Goal: Task Accomplishment & Management: Complete application form

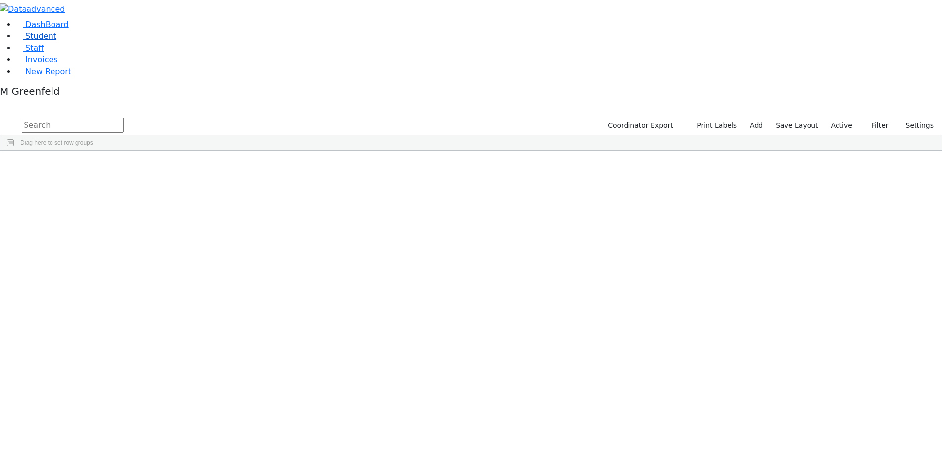
click at [56, 41] on link "Student" at bounding box center [36, 35] width 41 height 9
click at [124, 118] on input "text" at bounding box center [73, 125] width 102 height 15
type input "leah ber"
click at [0, 116] on button "submit" at bounding box center [9, 125] width 19 height 19
click at [146, 167] on div "Leah" at bounding box center [122, 174] width 47 height 14
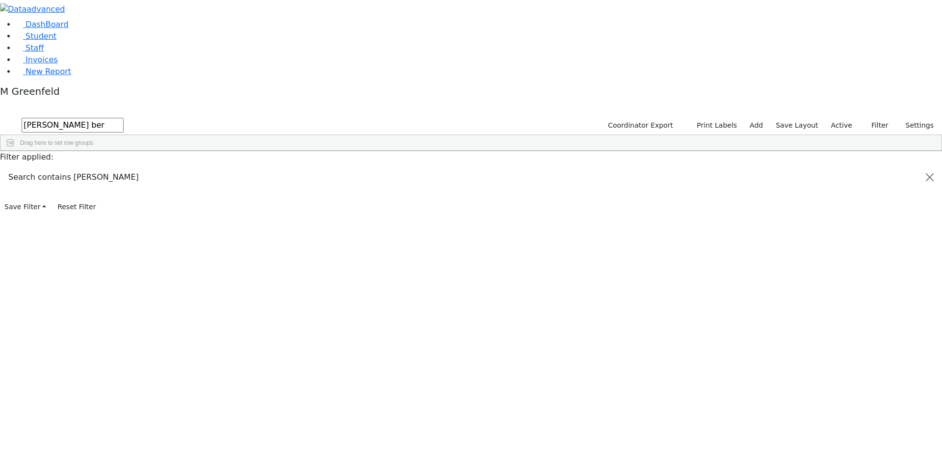
click at [146, 167] on div "Leah" at bounding box center [122, 174] width 47 height 14
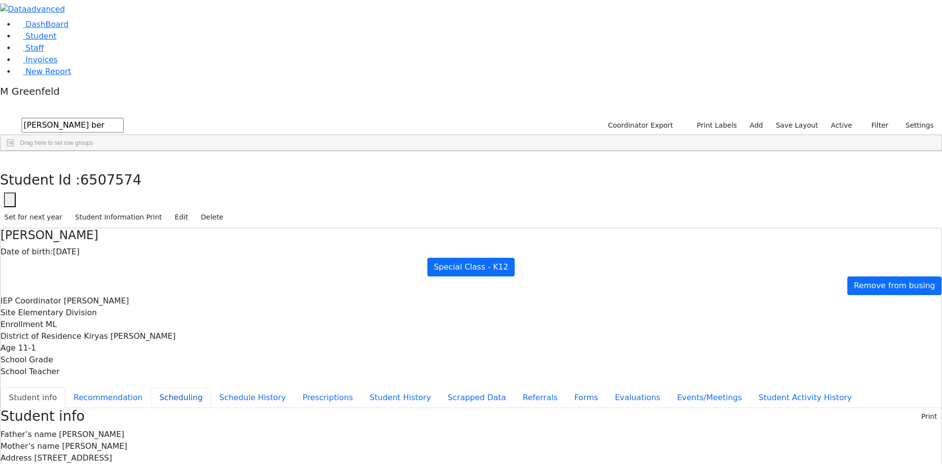
click at [211, 387] on button "Scheduling" at bounding box center [181, 397] width 60 height 21
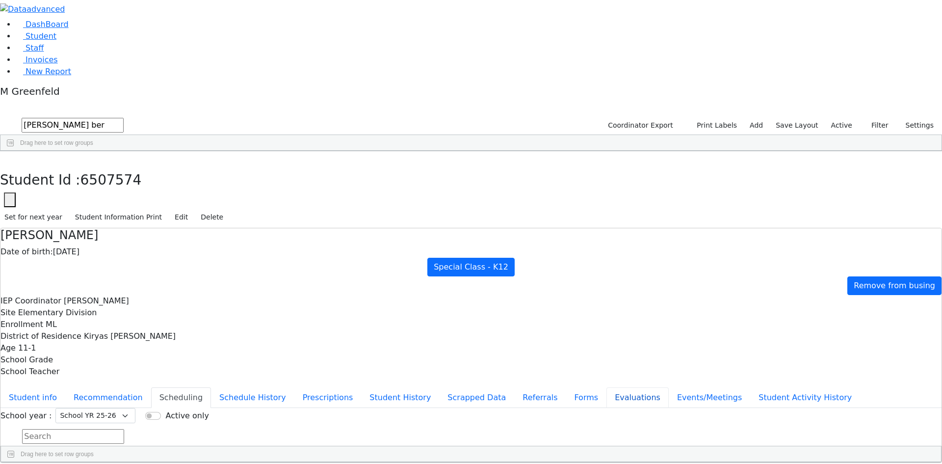
click at [607, 387] on button "Evaluations" at bounding box center [638, 397] width 62 height 21
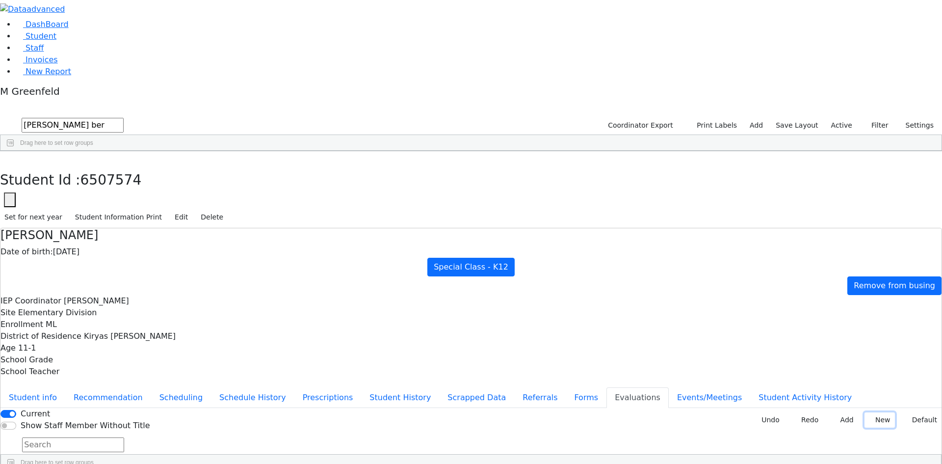
click at [869, 412] on button "New" at bounding box center [880, 419] width 30 height 15
type input "s"
type input "r"
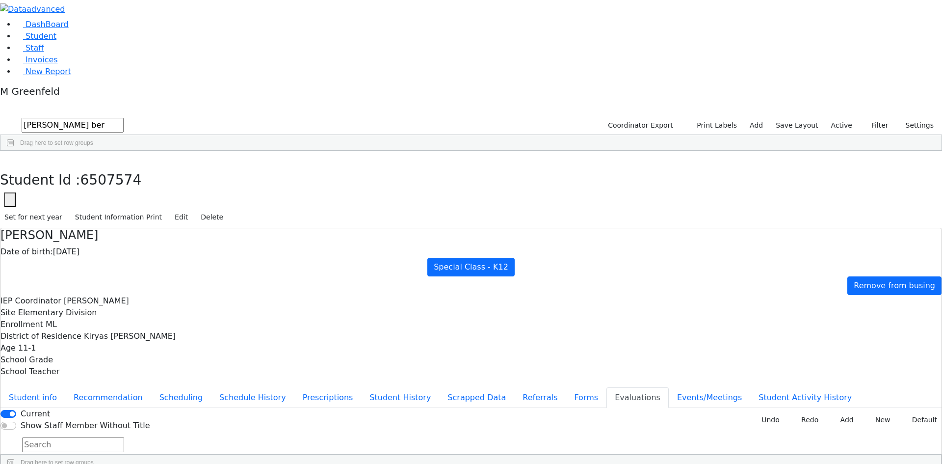
type input "2025-09-13"
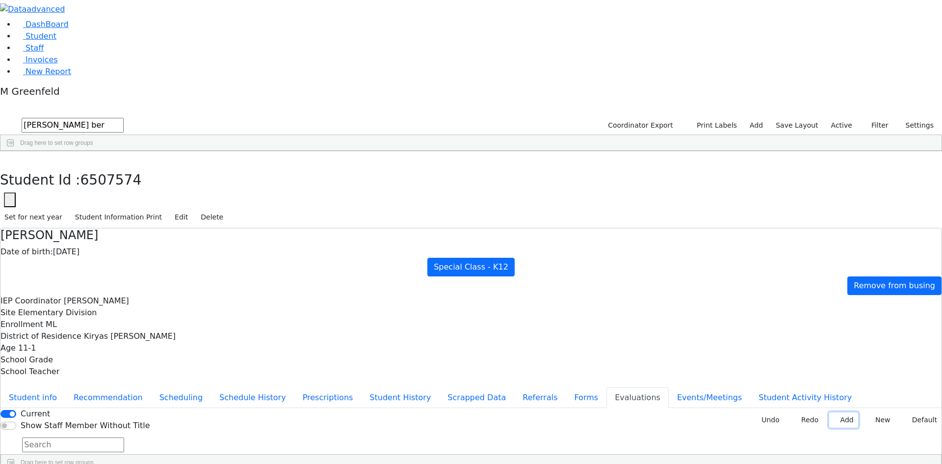
click at [845, 412] on button "Add" at bounding box center [843, 419] width 28 height 15
type input "2025-09-26"
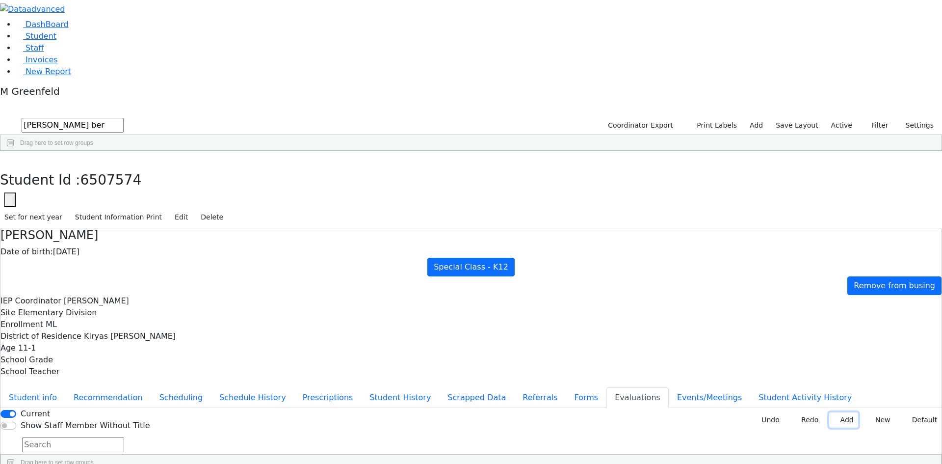
click at [843, 412] on button "Add" at bounding box center [843, 419] width 28 height 15
click at [14, 151] on button "button" at bounding box center [7, 161] width 14 height 21
click at [866, 122] on icon "button" at bounding box center [866, 125] width 6 height 6
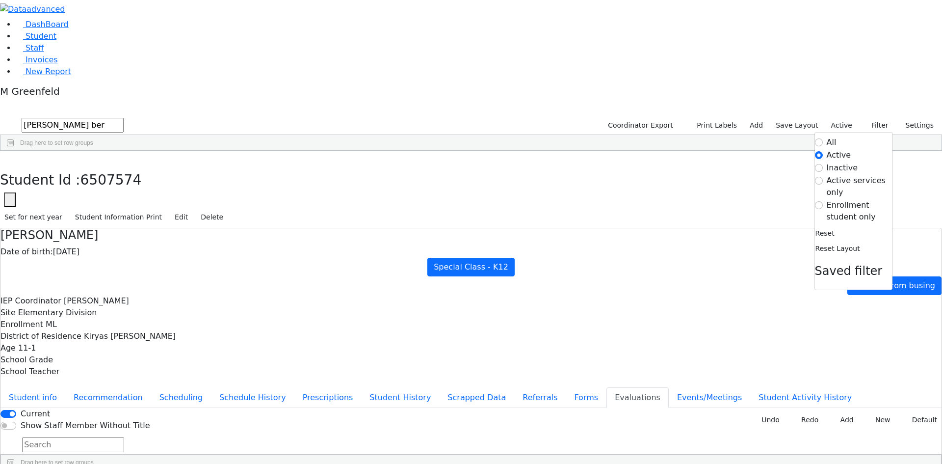
click at [839, 199] on label "Enrollment student only" at bounding box center [860, 211] width 66 height 24
click at [823, 201] on input "Enrollment student only" at bounding box center [819, 205] width 8 height 8
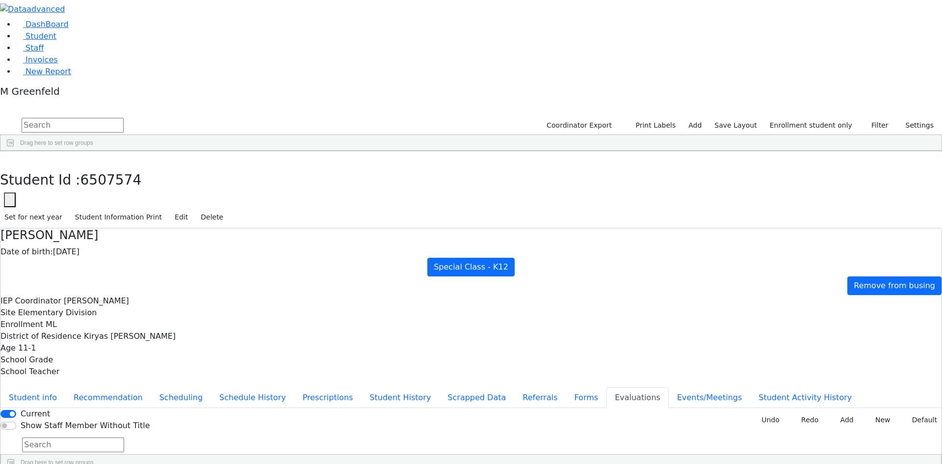
scroll to position [169, 0]
click at [146, 272] on div "Shaya" at bounding box center [122, 279] width 47 height 14
click at [65, 387] on button "Student info" at bounding box center [32, 397] width 65 height 21
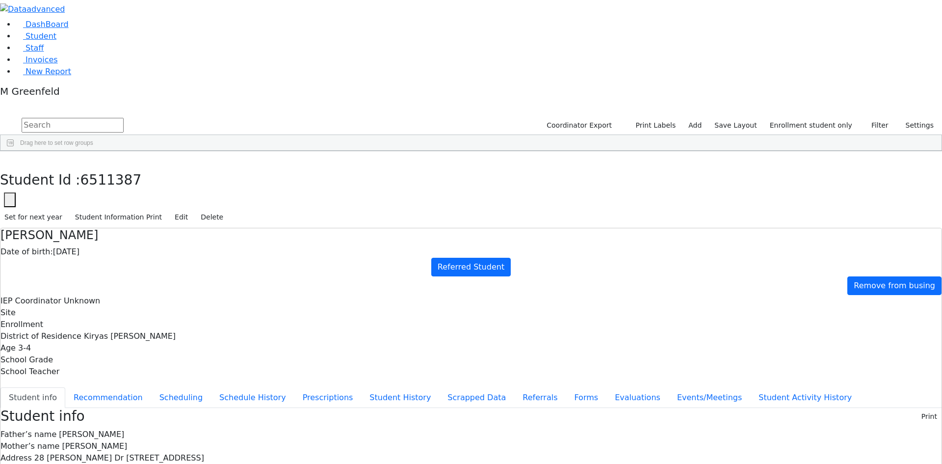
drag, startPoint x: 515, startPoint y: 375, endPoint x: 566, endPoint y: 376, distance: 51.0
click at [10, 159] on icon "button" at bounding box center [6, 162] width 5 height 6
click at [56, 41] on link "Student" at bounding box center [36, 35] width 41 height 9
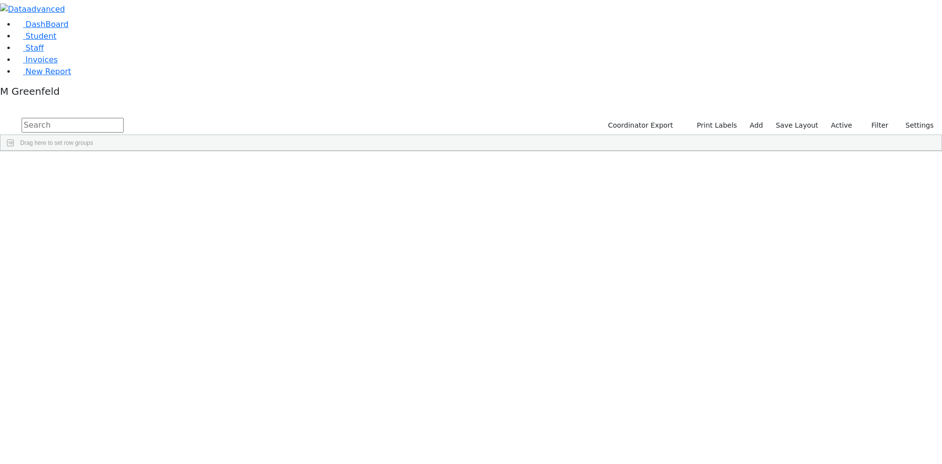
click at [124, 118] on input "text" at bounding box center [73, 125] width 102 height 15
click at [56, 41] on link "Student" at bounding box center [36, 35] width 41 height 9
click at [124, 118] on input "text" at bounding box center [73, 125] width 102 height 15
type input "[PERSON_NAME] ber"
click at [146, 167] on div "Leah" at bounding box center [122, 174] width 47 height 14
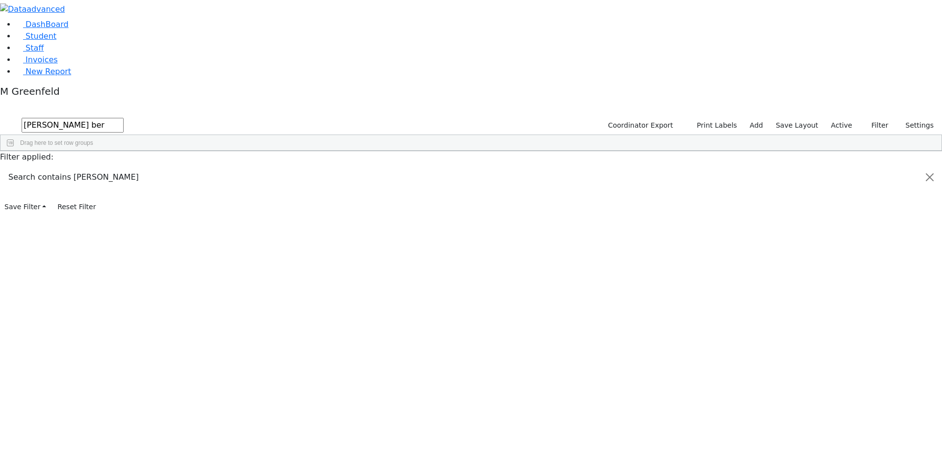
click at [146, 167] on div "Leah" at bounding box center [122, 174] width 47 height 14
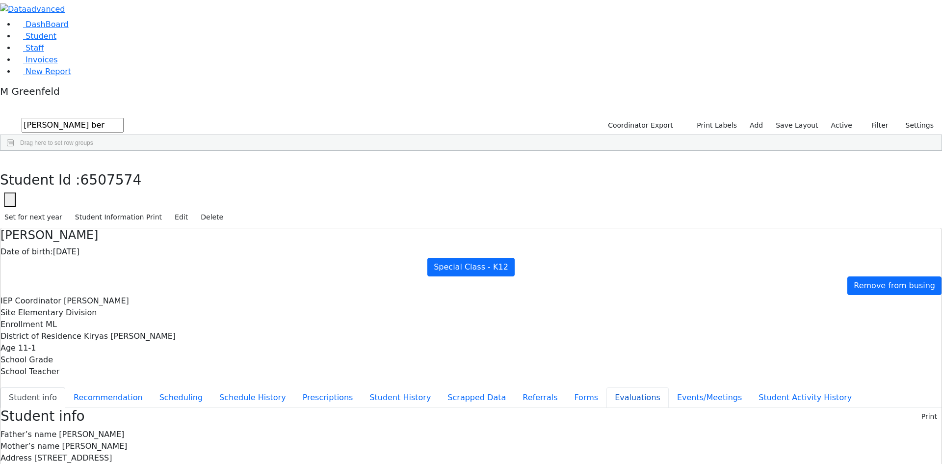
click at [607, 387] on button "Evaluations" at bounding box center [638, 397] width 62 height 21
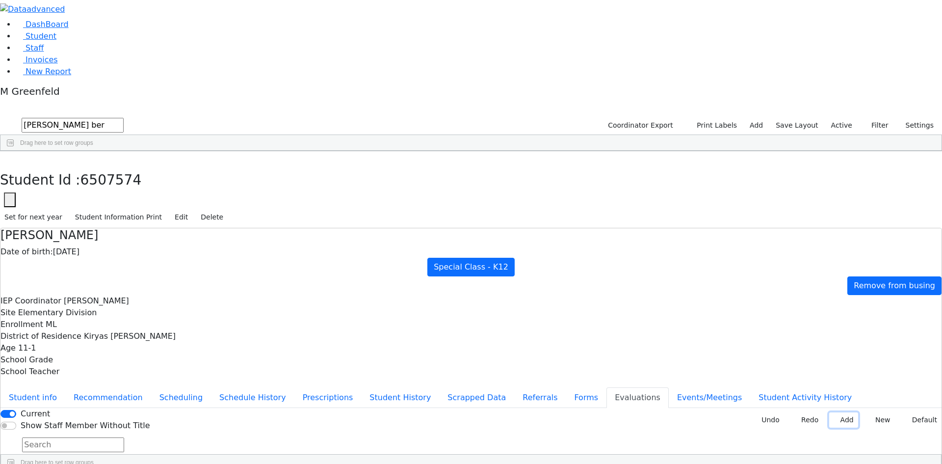
click at [830, 412] on button "Add" at bounding box center [843, 419] width 28 height 15
type input "2025-09-17"
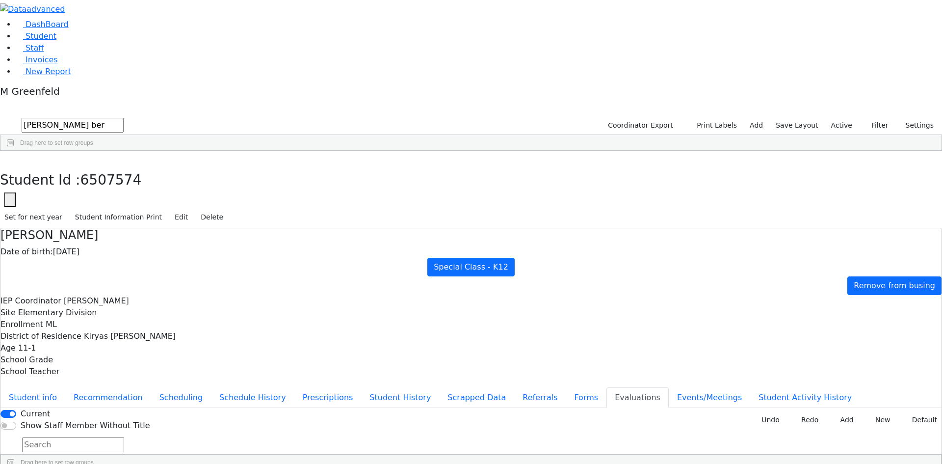
click at [65, 387] on button "Student info" at bounding box center [32, 397] width 65 height 21
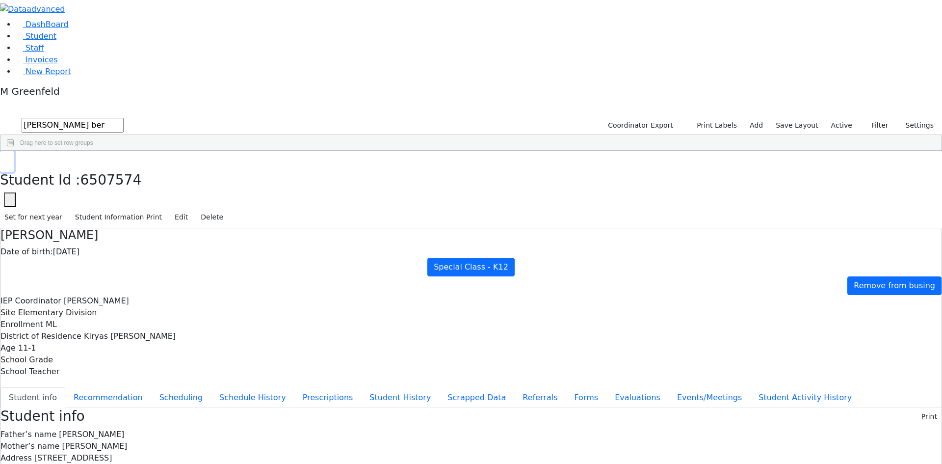
click at [14, 151] on button "button" at bounding box center [7, 161] width 14 height 21
